Goal: Transaction & Acquisition: Purchase product/service

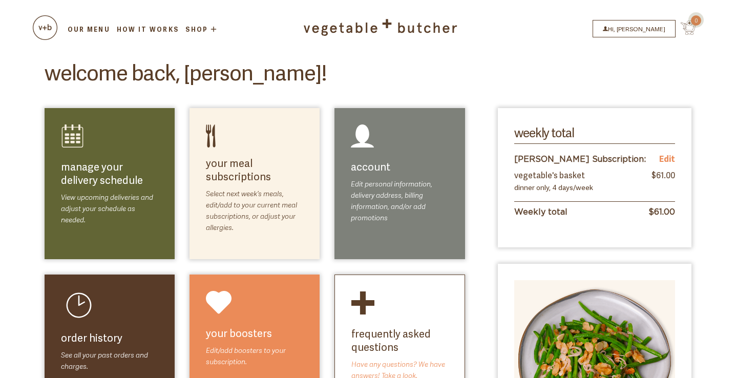
click at [99, 33] on link "Our Menu" at bounding box center [89, 29] width 46 height 9
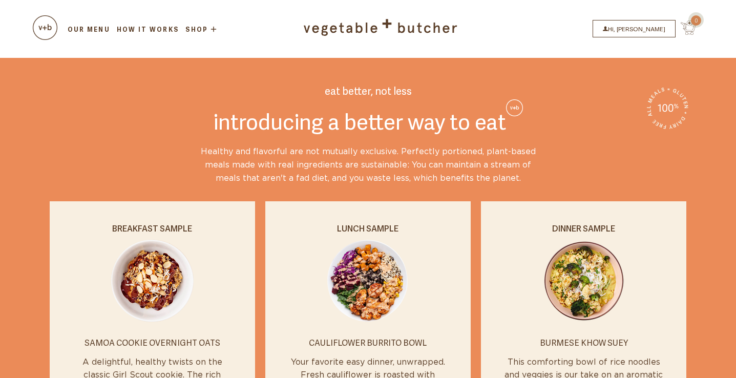
click at [86, 30] on link "Our Menu" at bounding box center [89, 29] width 46 height 9
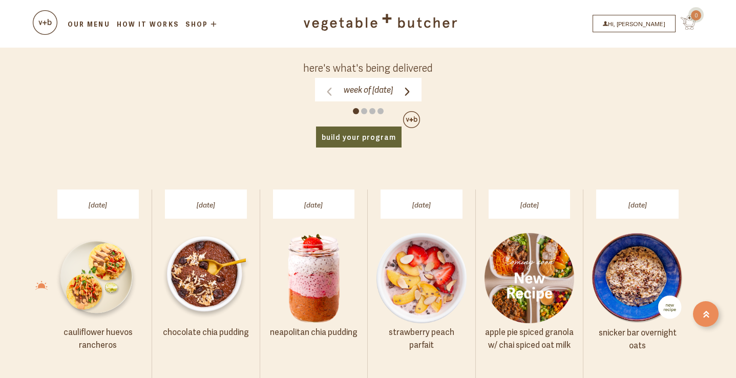
scroll to position [501, 0]
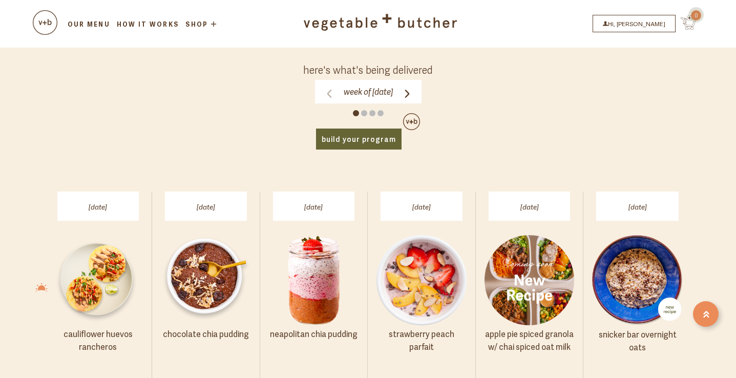
click at [411, 91] on icon at bounding box center [407, 94] width 8 height 8
click input "Week of [DATE]" at bounding box center [0, 0] width 0 height 0
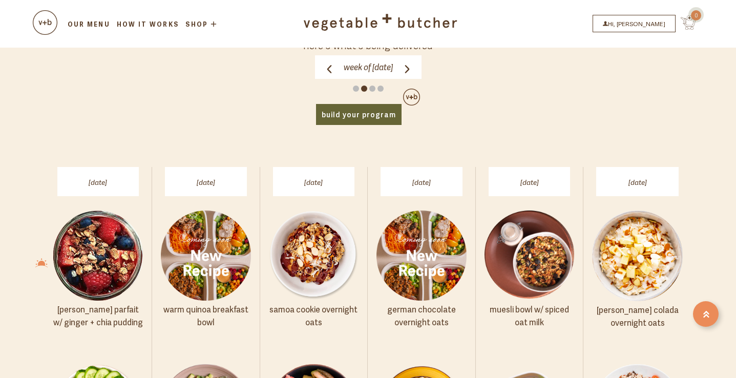
scroll to position [481, 0]
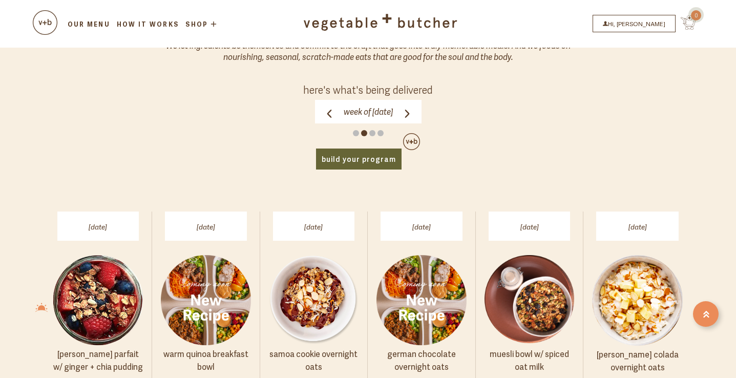
click at [409, 110] on icon at bounding box center [407, 114] width 5 height 8
click input "Week of [DATE]" at bounding box center [0, 0] width 0 height 0
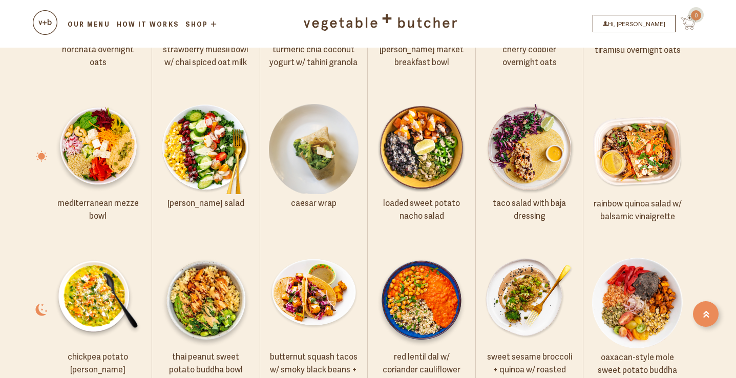
scroll to position [786, 0]
click at [546, 143] on img at bounding box center [530, 148] width 90 height 90
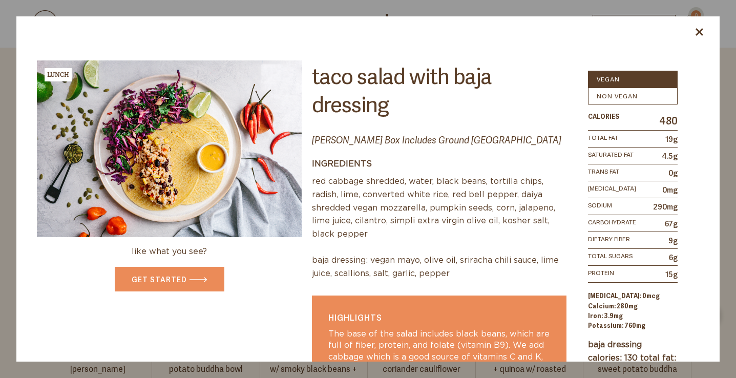
scroll to position [0, 0]
click at [698, 31] on icon at bounding box center [700, 32] width 8 height 8
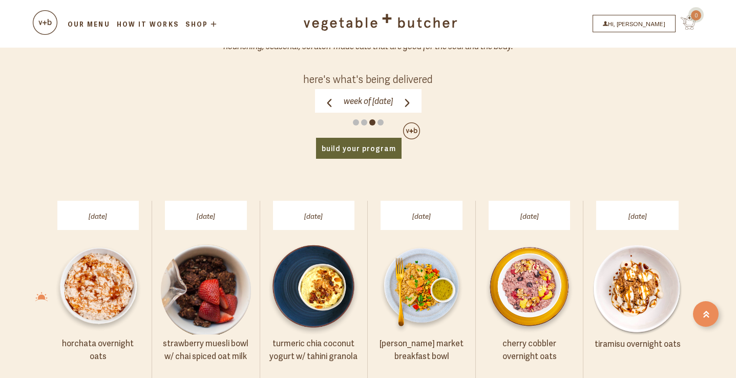
scroll to position [482, 0]
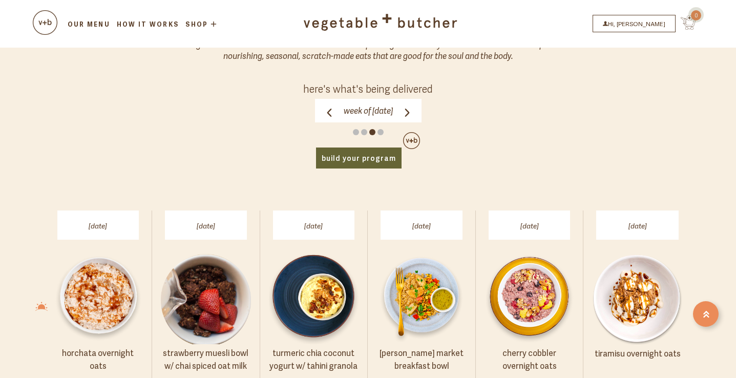
click at [380, 129] on span at bounding box center [381, 132] width 6 height 6
click input "Week of [DATE]" at bounding box center [0, 0] width 0 height 0
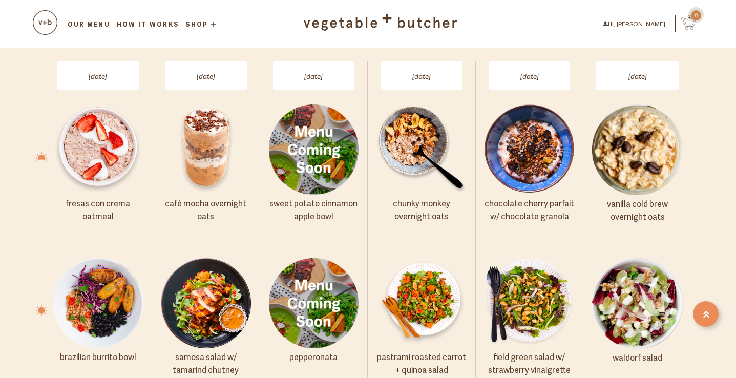
scroll to position [649, 0]
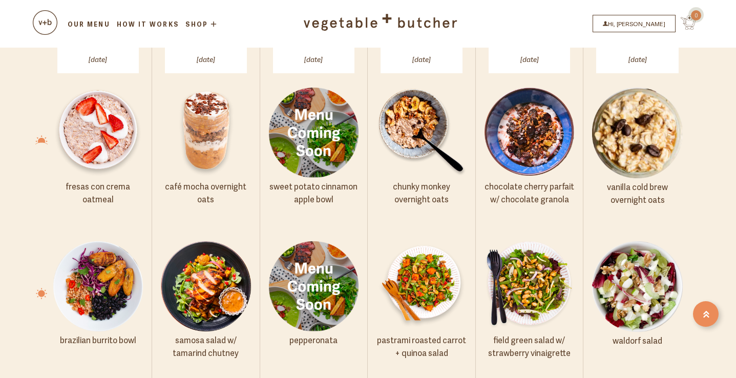
click at [299, 340] on p "Pepperonata" at bounding box center [314, 340] width 90 height 13
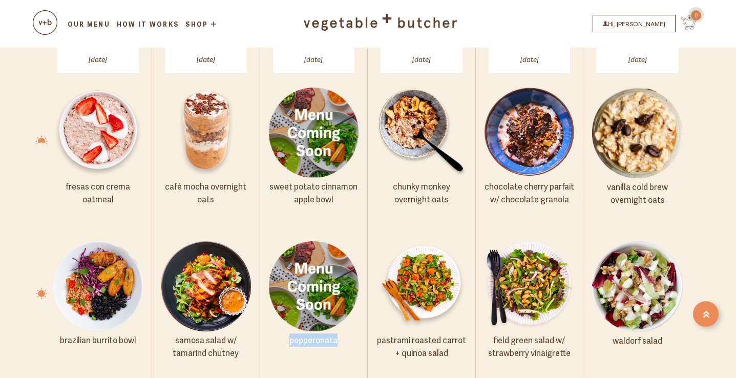
click at [299, 340] on p "Pepperonata" at bounding box center [314, 340] width 90 height 13
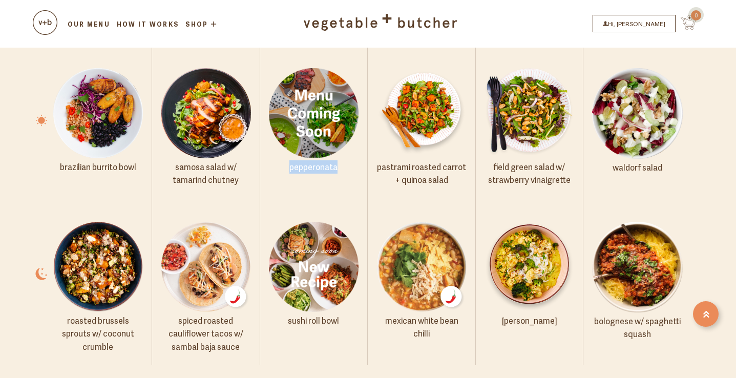
scroll to position [824, 0]
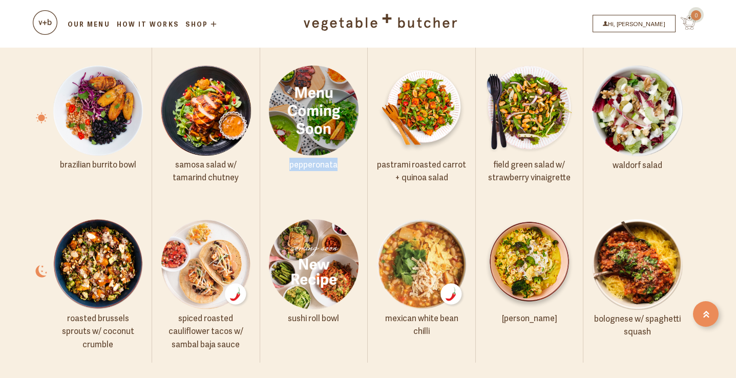
click at [655, 257] on img at bounding box center [637, 264] width 91 height 91
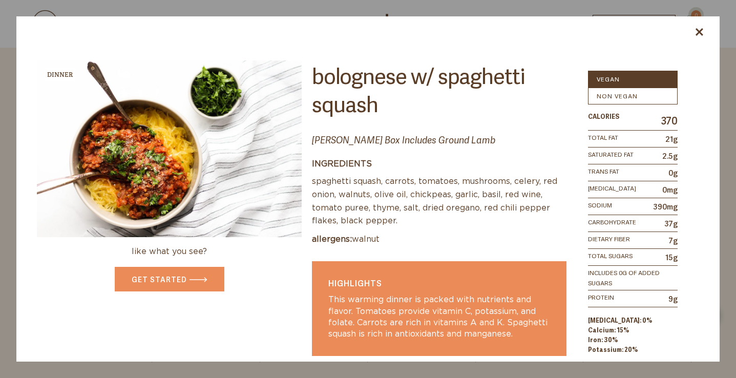
click at [703, 26] on link at bounding box center [700, 30] width 8 height 18
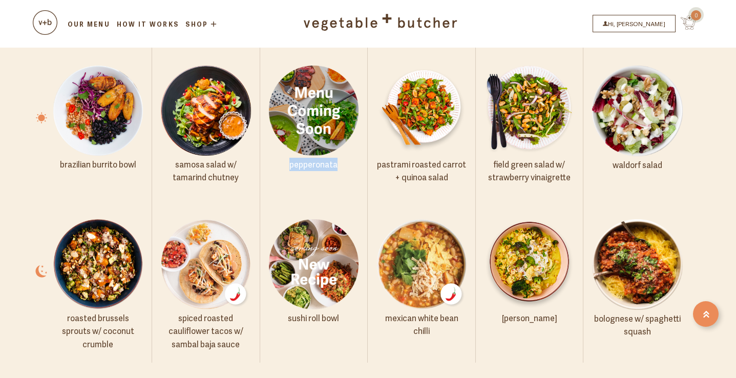
click at [571, 235] on img at bounding box center [530, 264] width 90 height 90
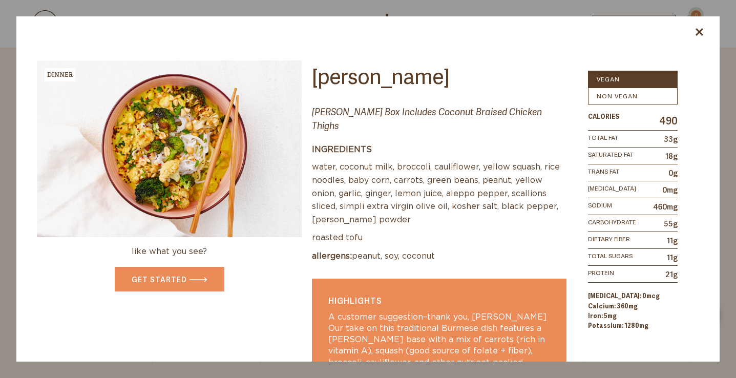
click at [700, 30] on icon at bounding box center [700, 32] width 8 height 8
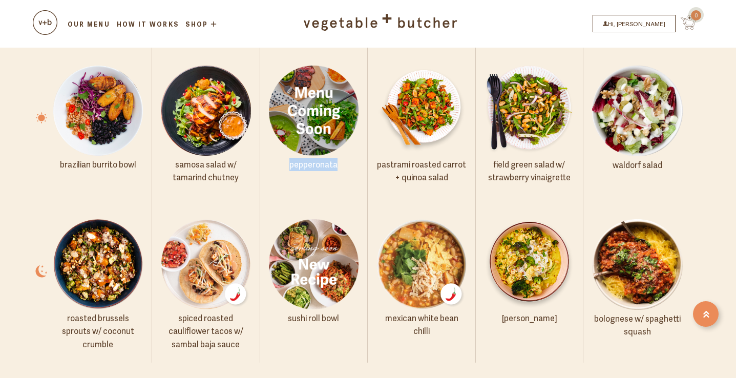
click at [647, 221] on img at bounding box center [637, 264] width 91 height 91
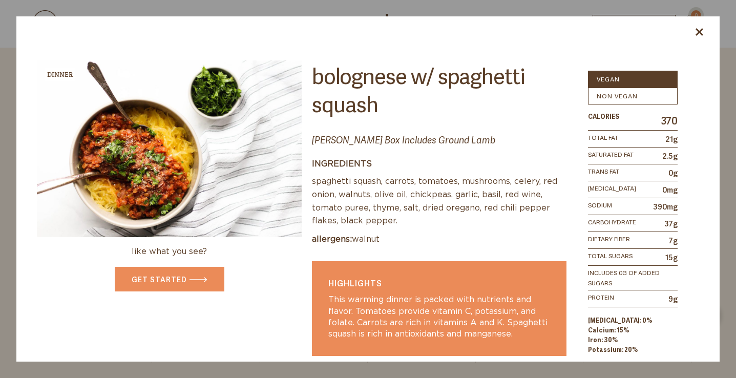
click at [703, 28] on link at bounding box center [700, 30] width 8 height 18
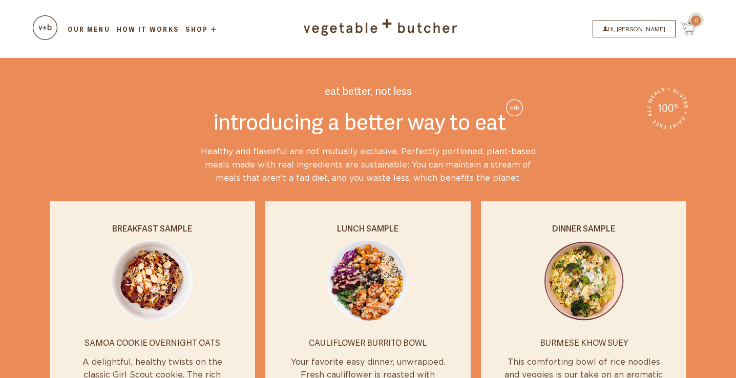
scroll to position [0, 0]
